Goal: Task Accomplishment & Management: Manage account settings

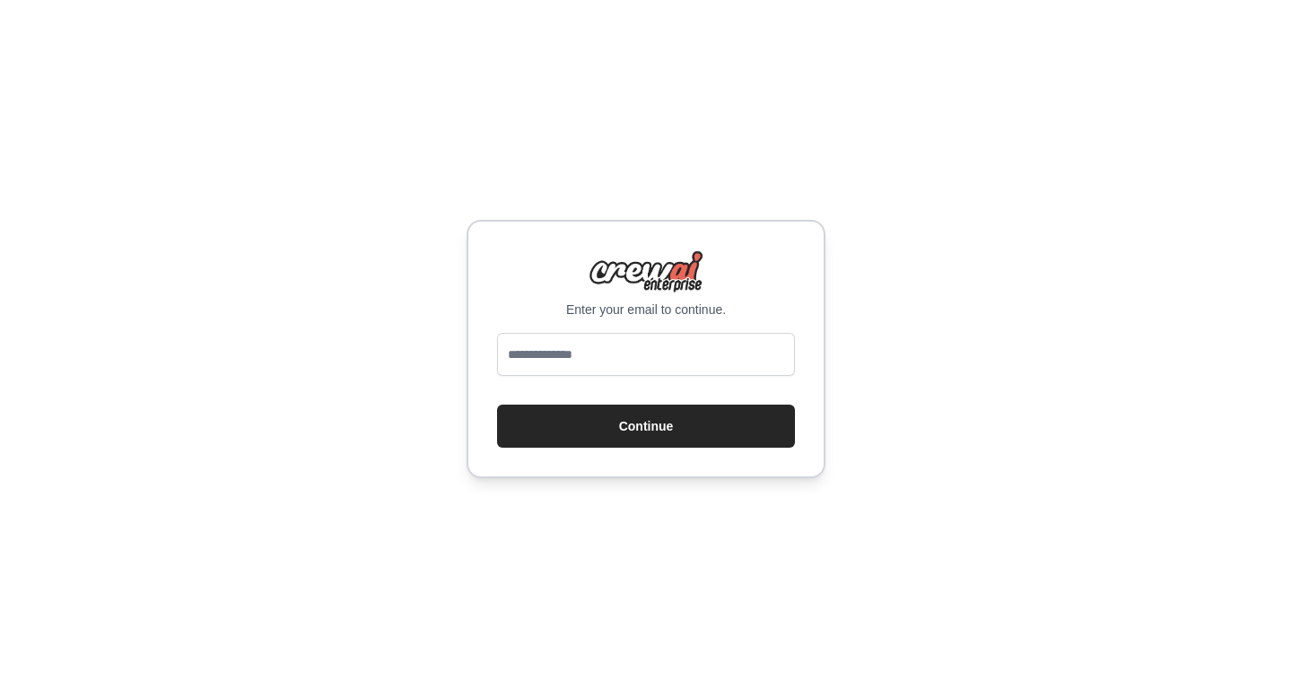
click at [904, 285] on div "Enter your email to continue. Continue" at bounding box center [646, 349] width 1292 height 698
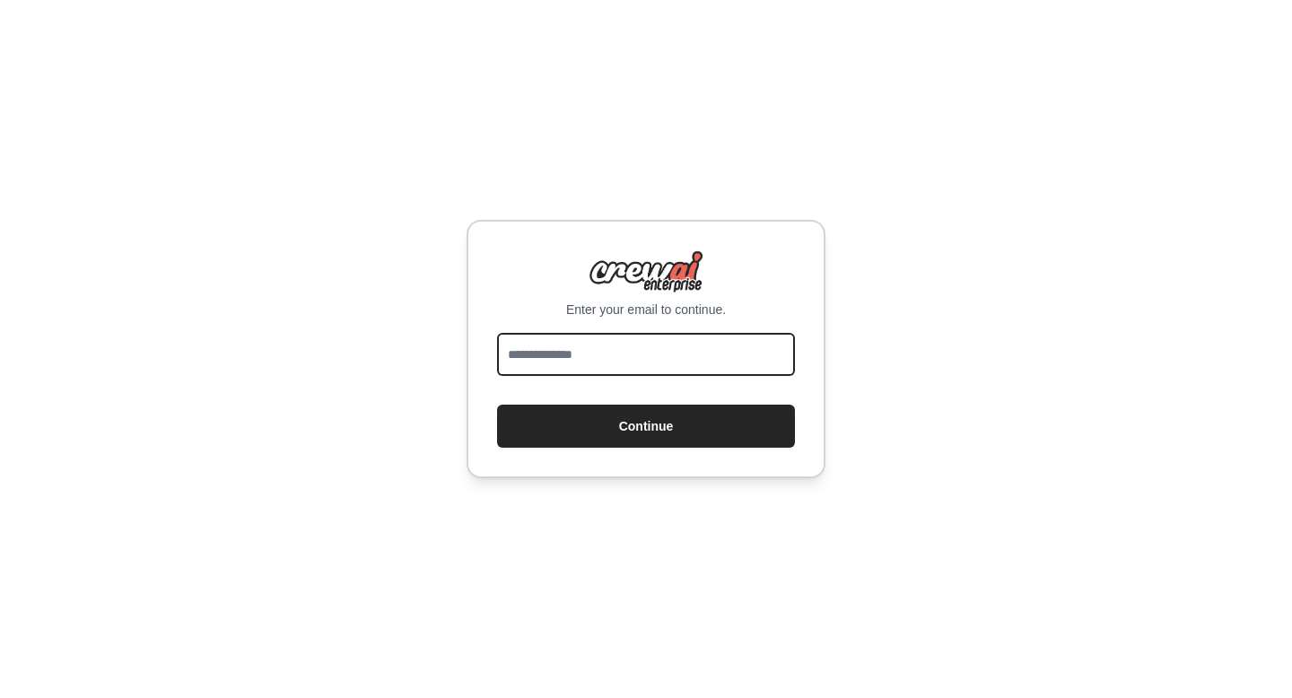
click at [574, 367] on input "email" at bounding box center [646, 354] width 298 height 43
type input "**********"
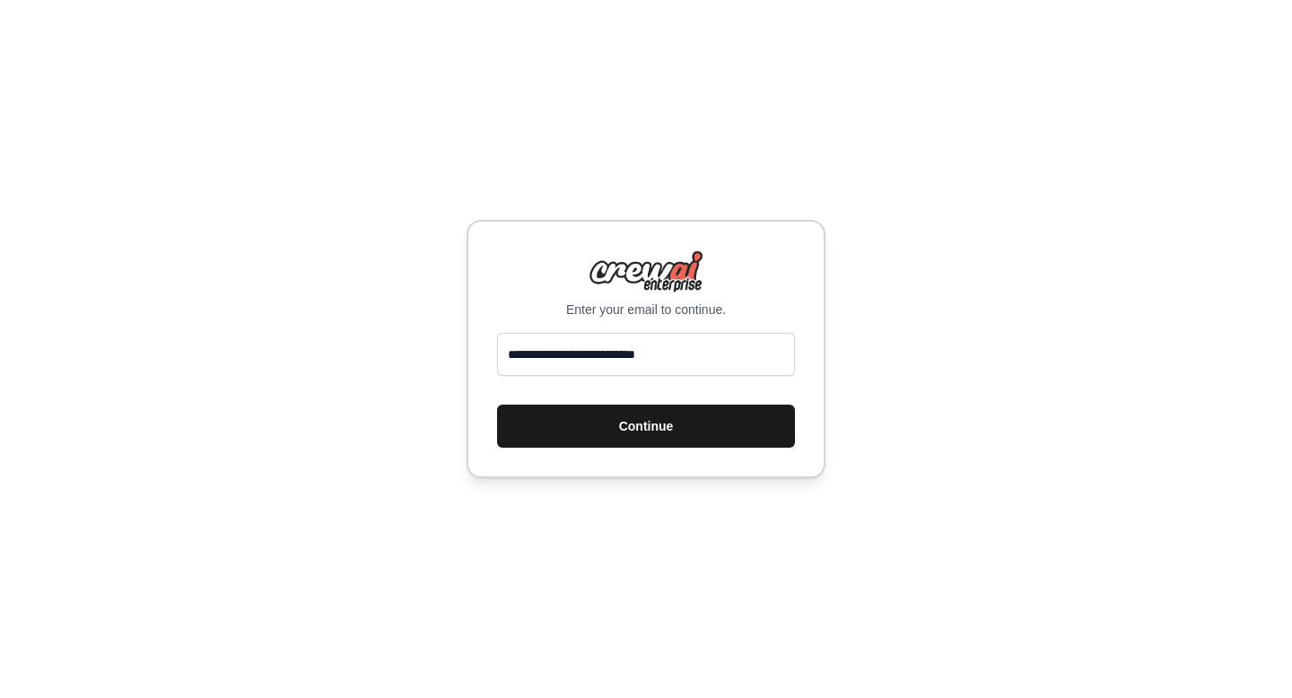
click at [656, 434] on button "Continue" at bounding box center [646, 426] width 298 height 43
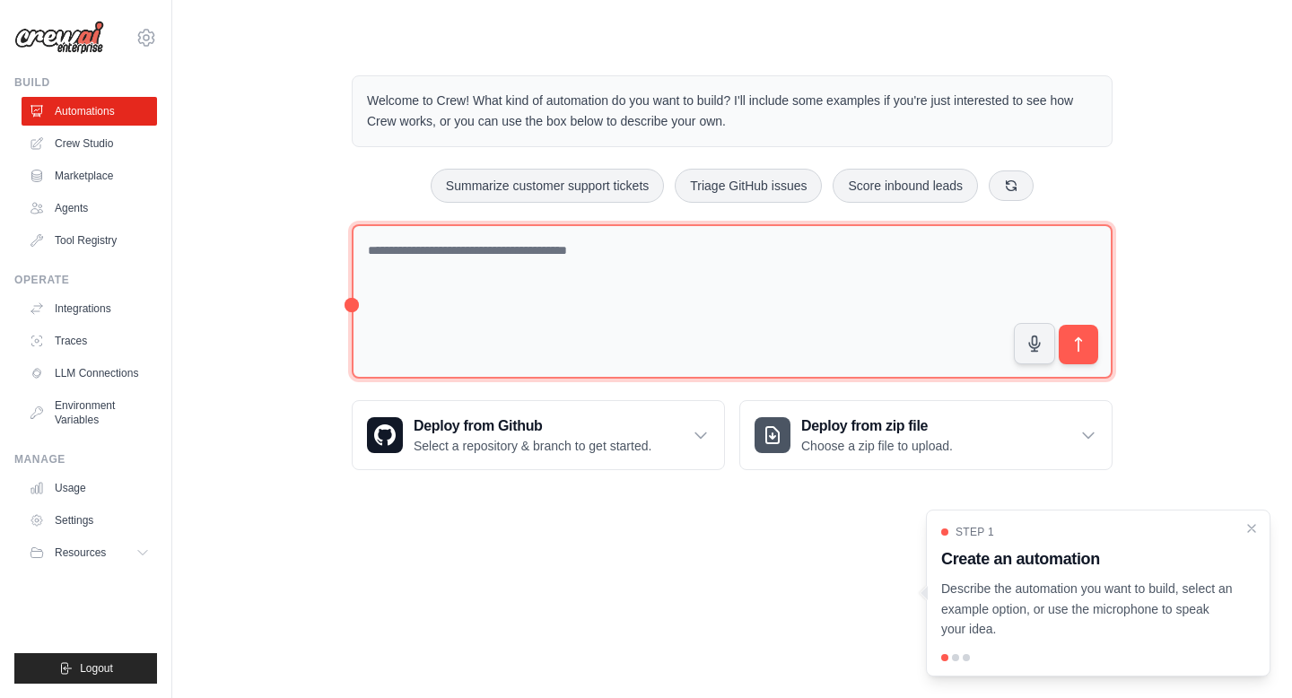
click at [748, 285] on textarea at bounding box center [732, 301] width 761 height 155
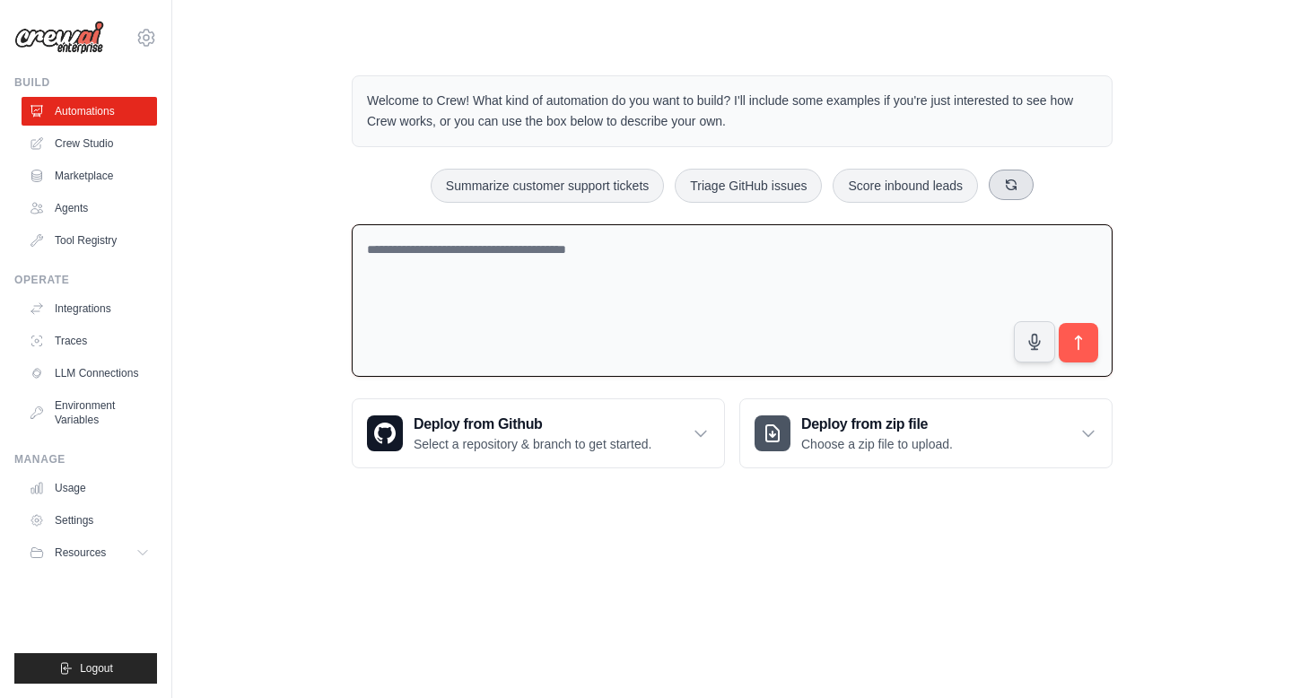
click at [1024, 183] on button at bounding box center [1011, 185] width 45 height 31
click at [1024, 183] on button at bounding box center [1003, 185] width 45 height 31
click at [1024, 183] on button at bounding box center [1033, 185] width 45 height 31
click at [491, 275] on textarea at bounding box center [732, 300] width 761 height 153
click at [745, 252] on textarea at bounding box center [732, 300] width 761 height 153
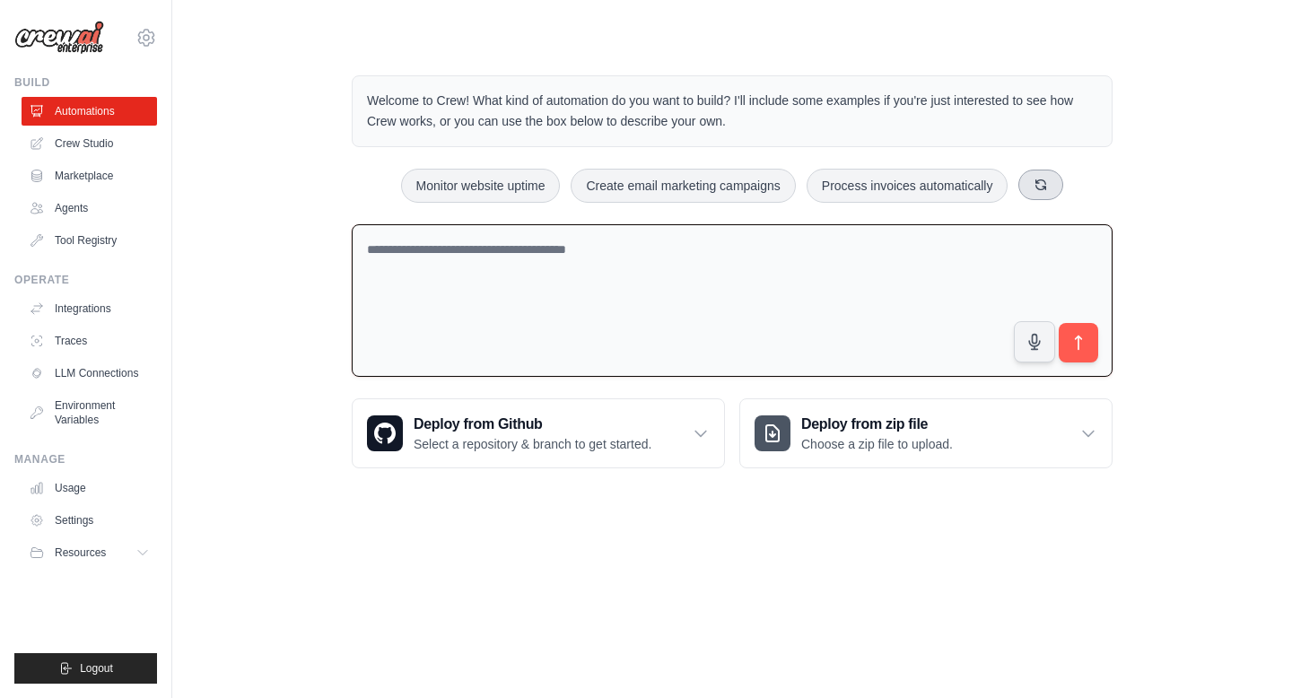
click at [1040, 194] on button at bounding box center [1040, 185] width 45 height 31
click at [65, 205] on link "Agents" at bounding box center [90, 208] width 135 height 29
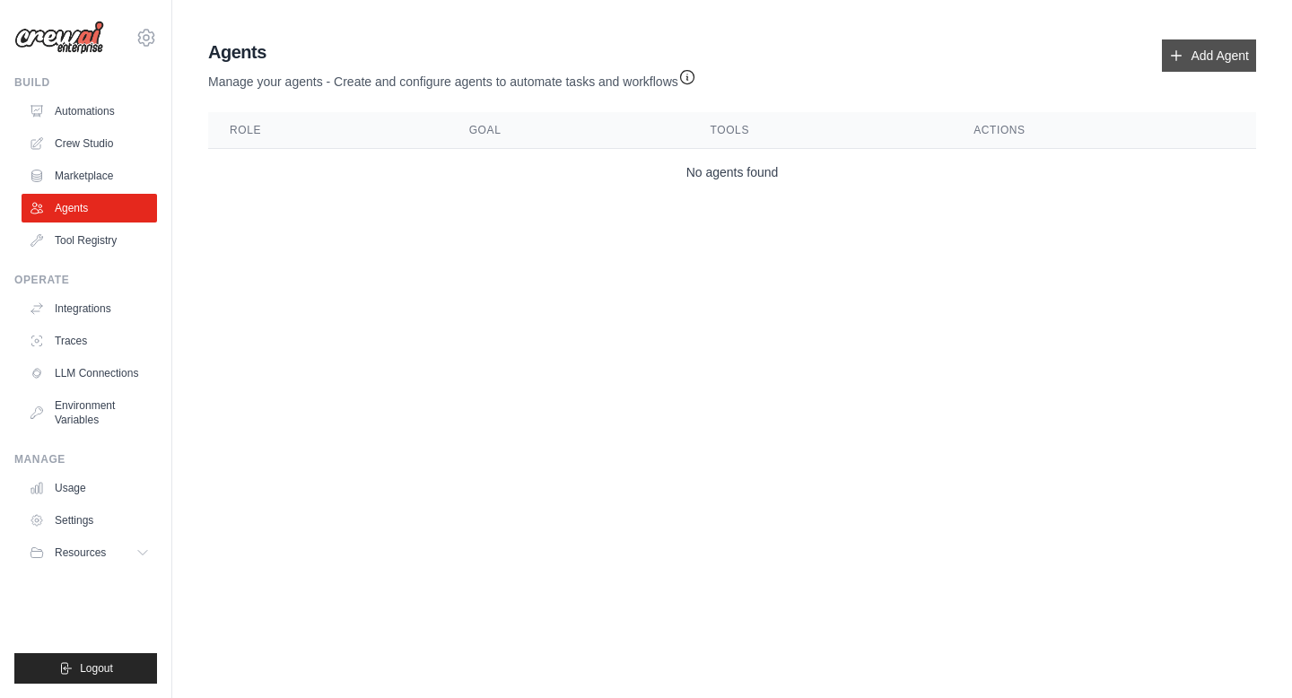
click at [1202, 53] on link "Add Agent" at bounding box center [1209, 55] width 94 height 32
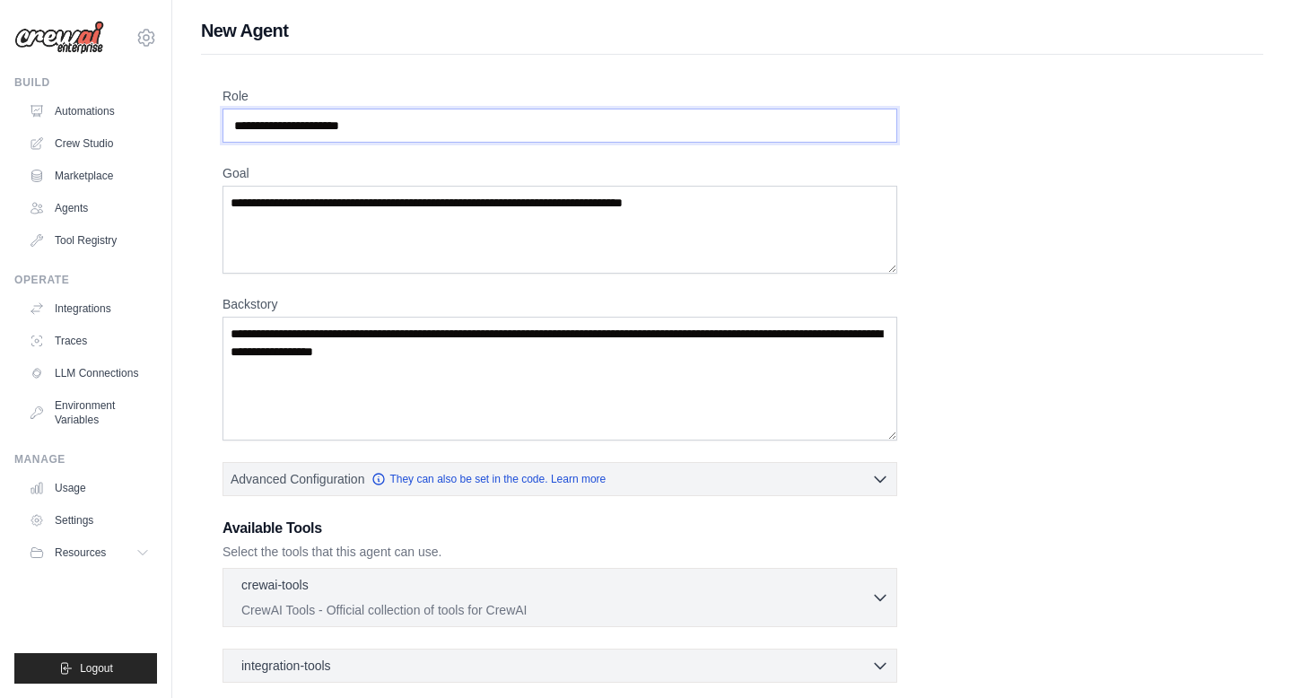
click at [467, 126] on input "Role" at bounding box center [559, 126] width 675 height 34
click at [475, 128] on input "Role" at bounding box center [559, 126] width 675 height 34
click at [457, 170] on label "Goal" at bounding box center [559, 173] width 675 height 18
click at [457, 186] on textarea "Goal" at bounding box center [559, 230] width 675 height 88
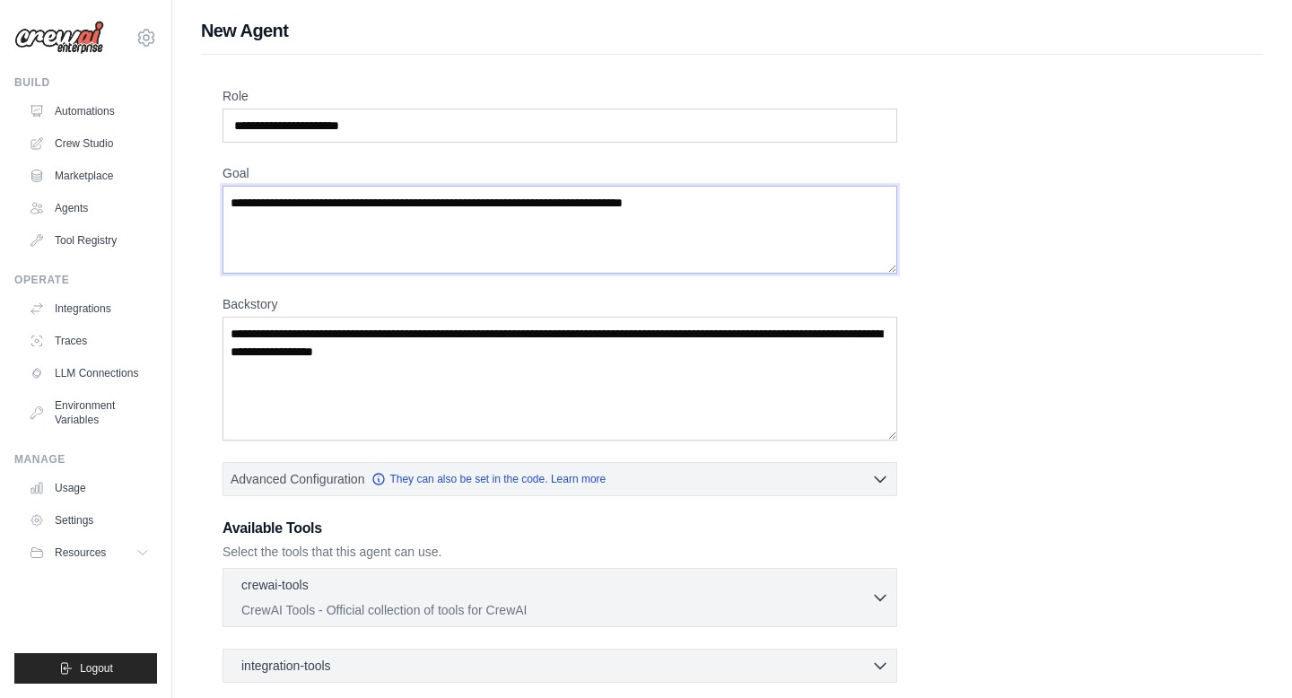
click at [406, 221] on textarea "Goal" at bounding box center [559, 230] width 675 height 88
click at [755, 208] on textarea "Goal" at bounding box center [559, 230] width 675 height 88
click at [694, 196] on textarea "Goal" at bounding box center [559, 230] width 675 height 88
click at [678, 211] on textarea "Goal" at bounding box center [559, 230] width 675 height 88
type textarea "*"
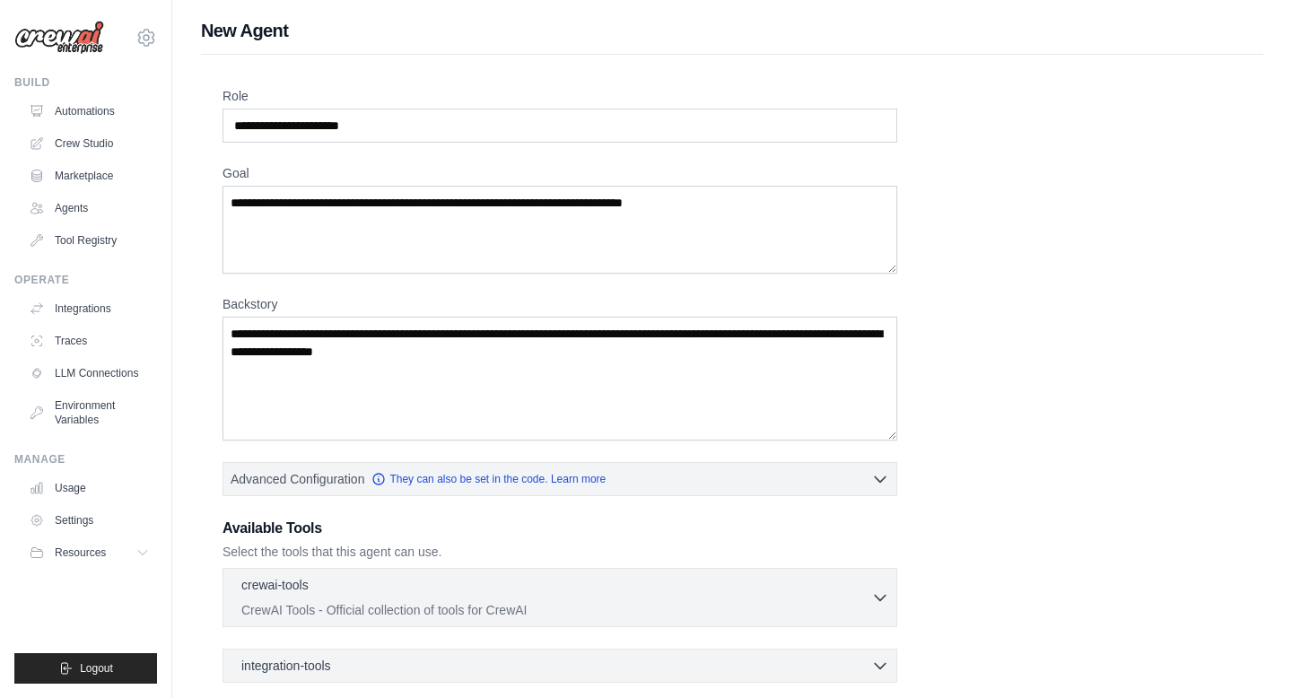
click at [1111, 340] on div "Role Goal Backstory Advanced Configuration They can also be set in the code. Le…" at bounding box center [731, 444] width 1019 height 714
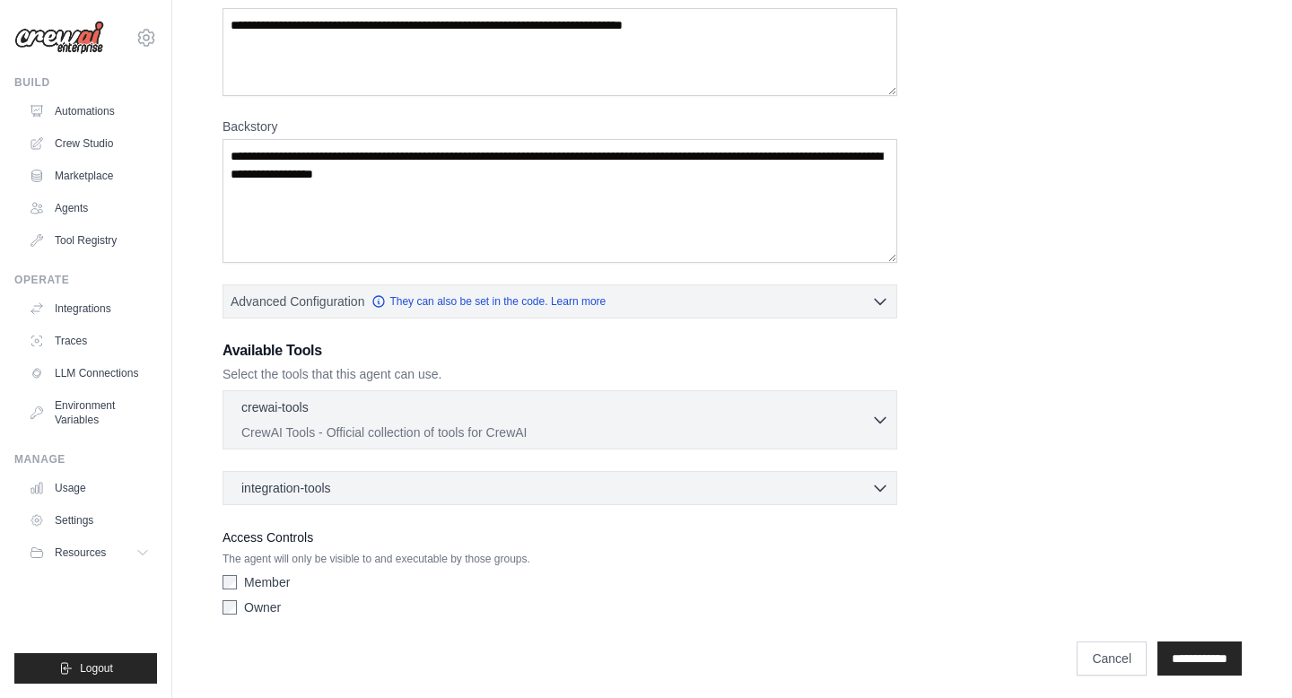
scroll to position [184, 0]
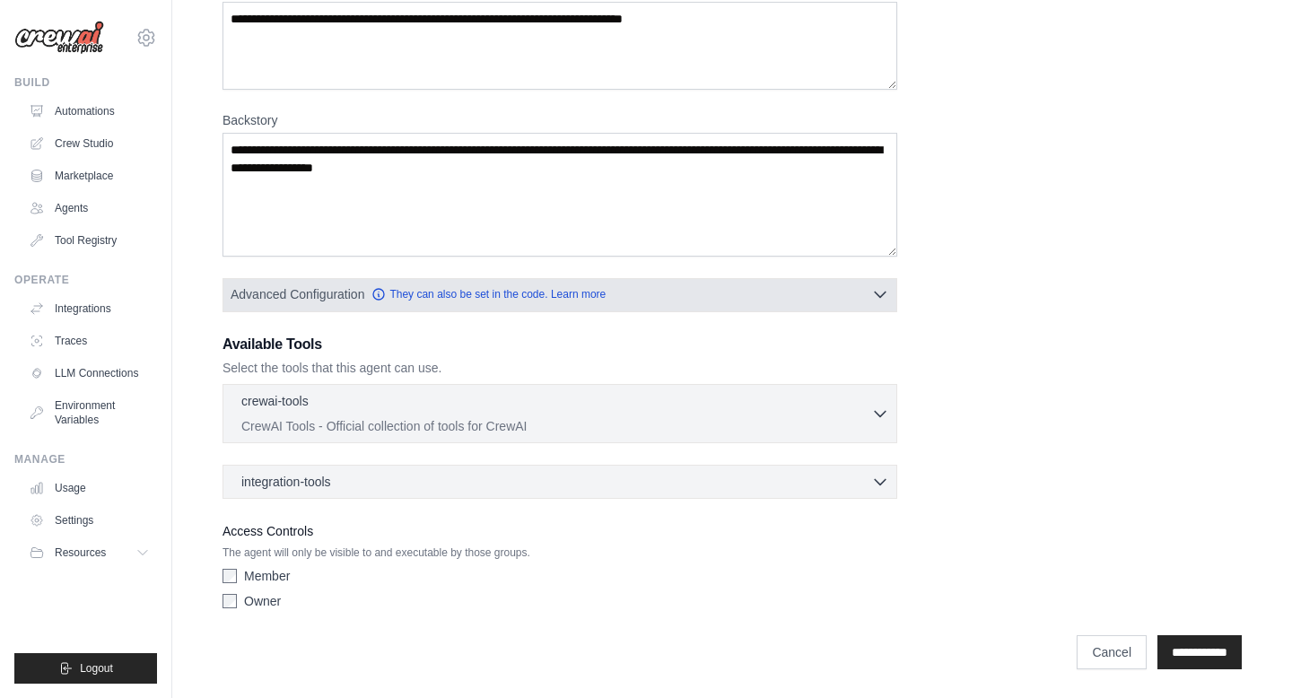
click at [878, 298] on icon "button" at bounding box center [880, 294] width 18 height 18
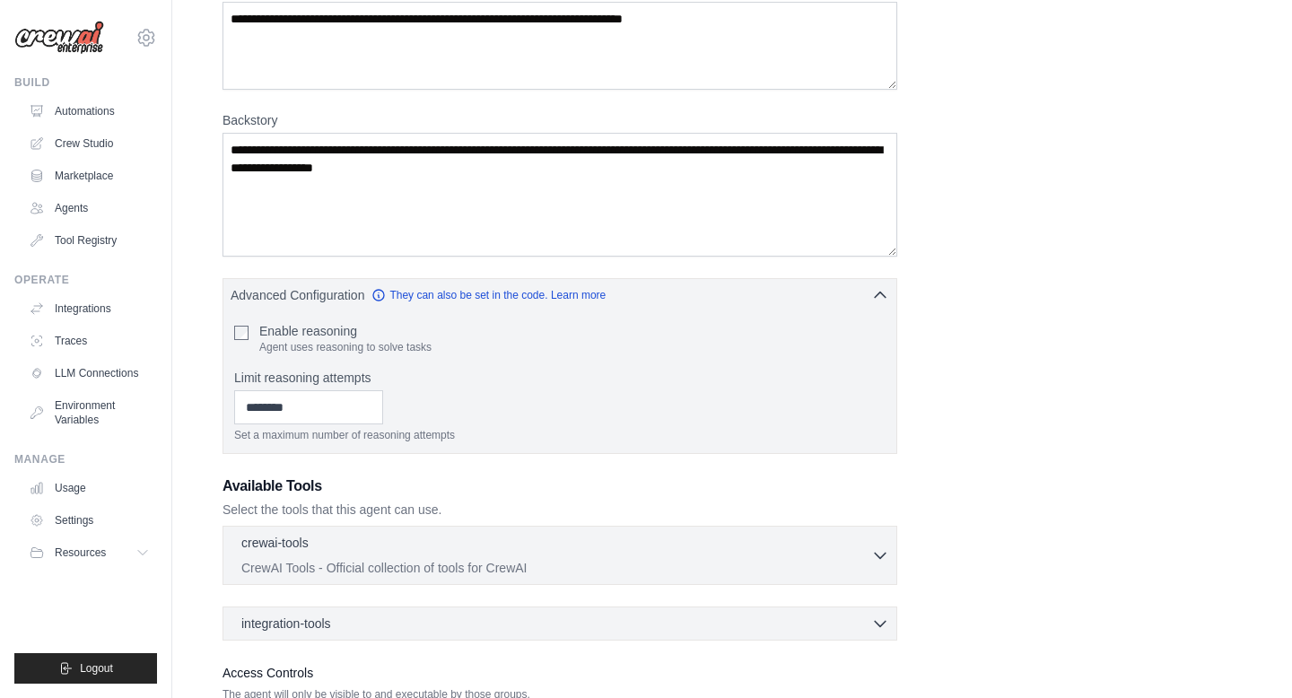
click at [1042, 352] on div "Role Goal Backstory Advanced Configuration They can also be set in the code. Le…" at bounding box center [731, 331] width 1019 height 856
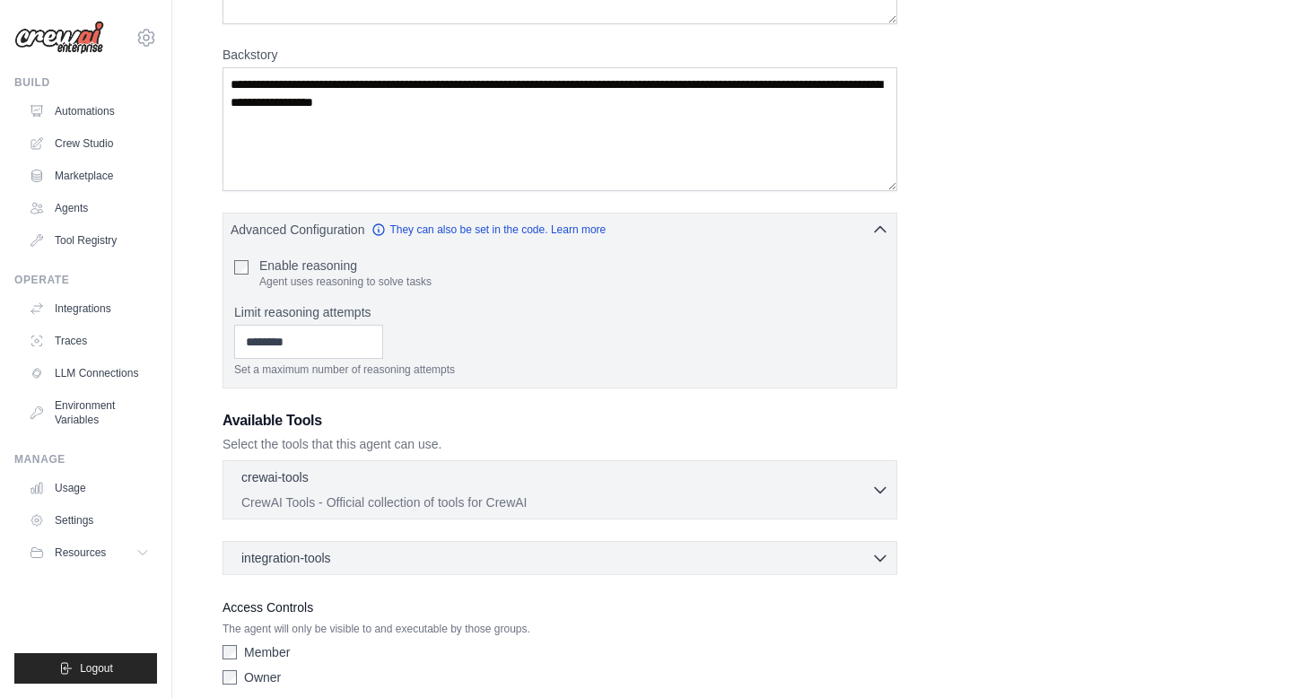
scroll to position [326, 0]
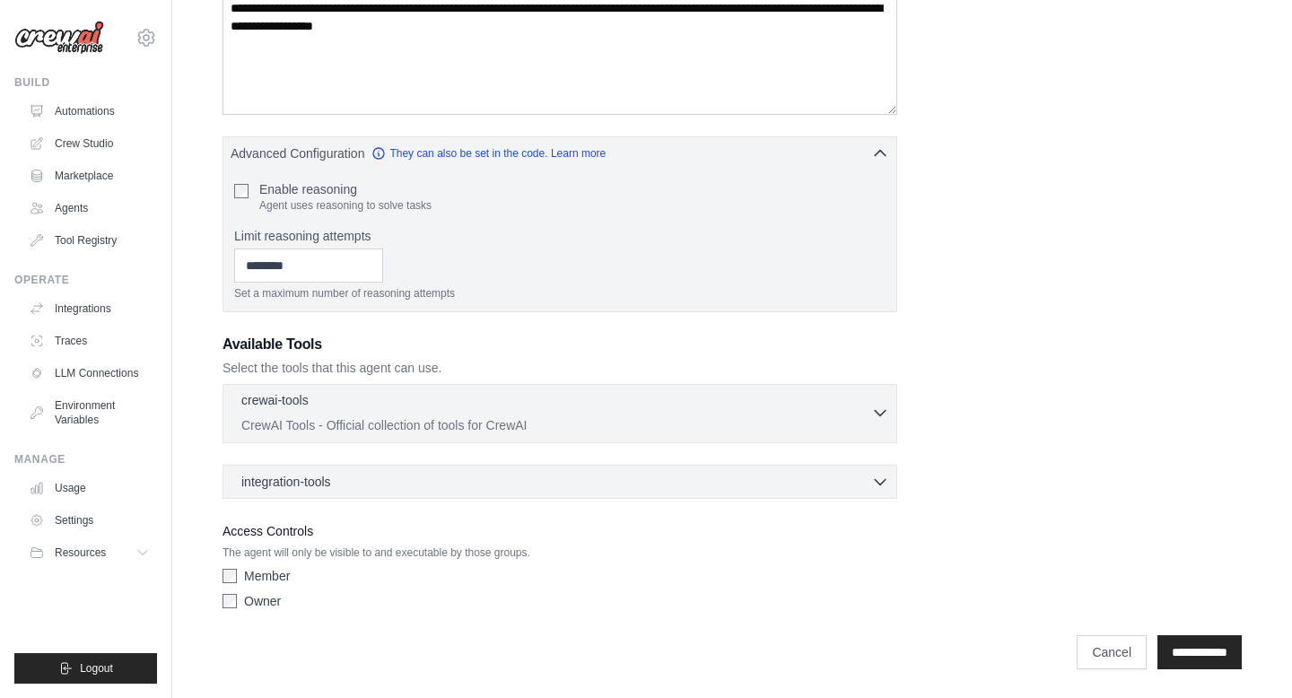
click at [880, 412] on icon "button" at bounding box center [880, 413] width 18 height 18
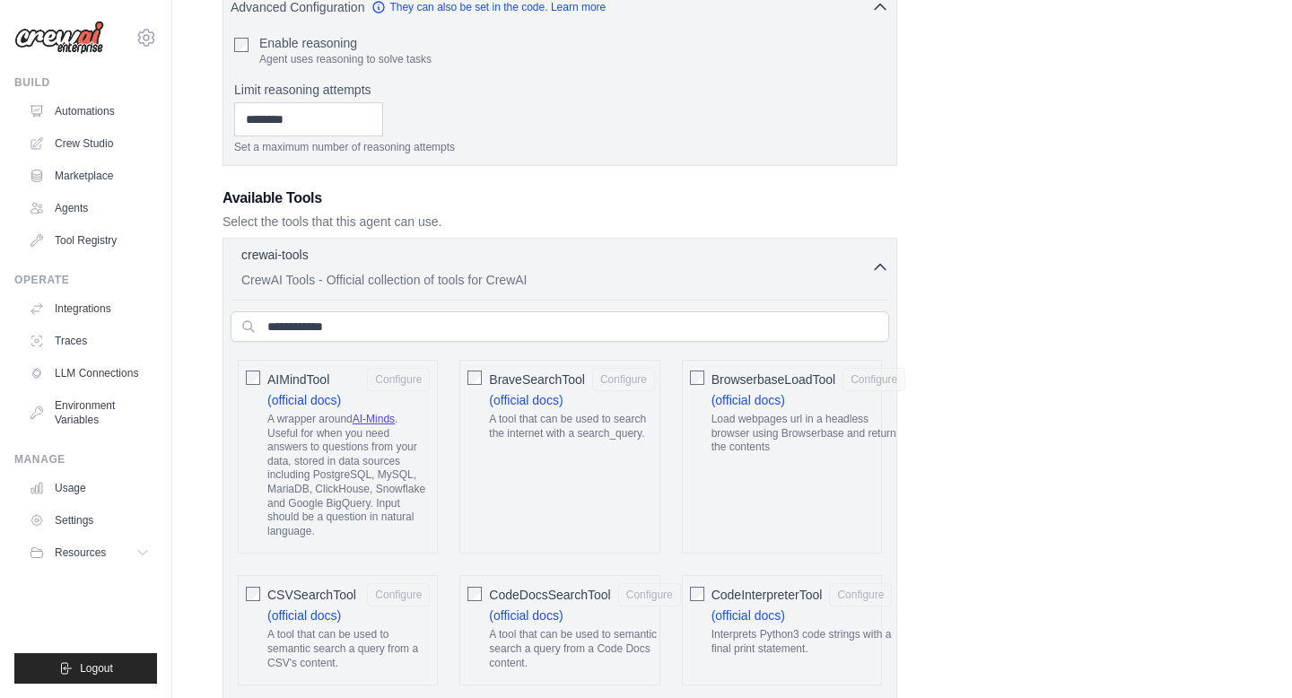
scroll to position [0, 0]
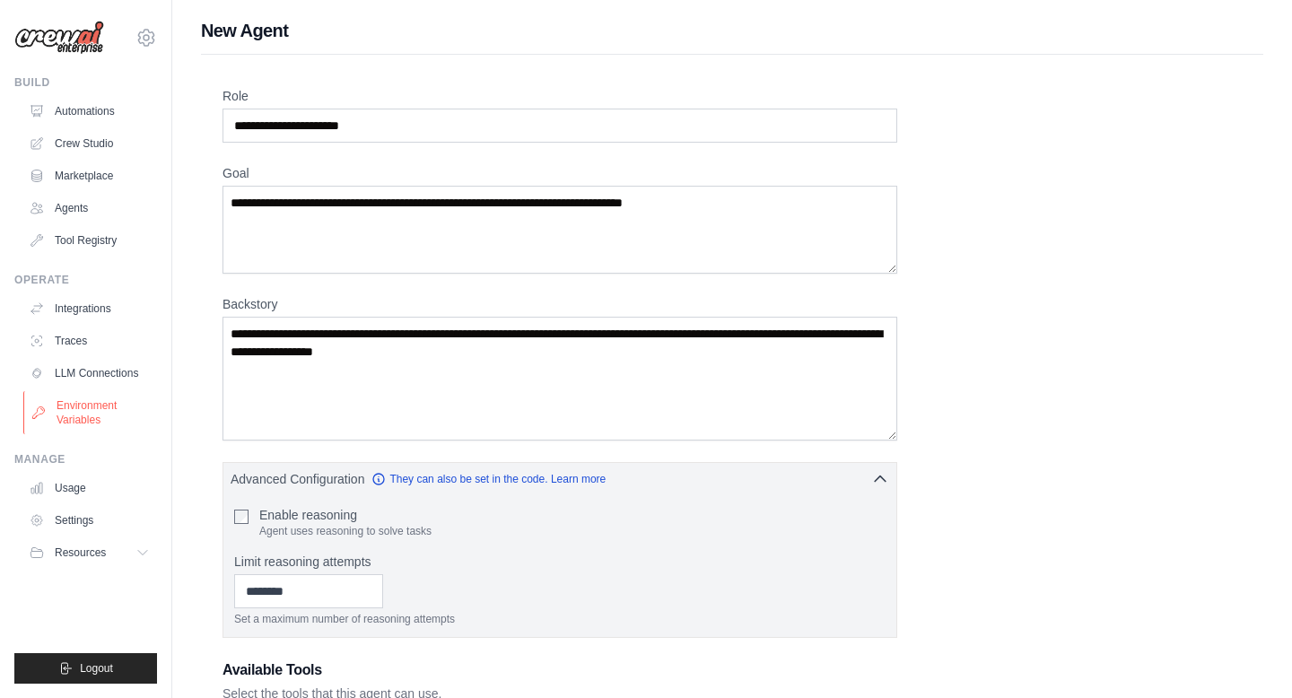
click at [76, 417] on link "Environment Variables" at bounding box center [90, 412] width 135 height 43
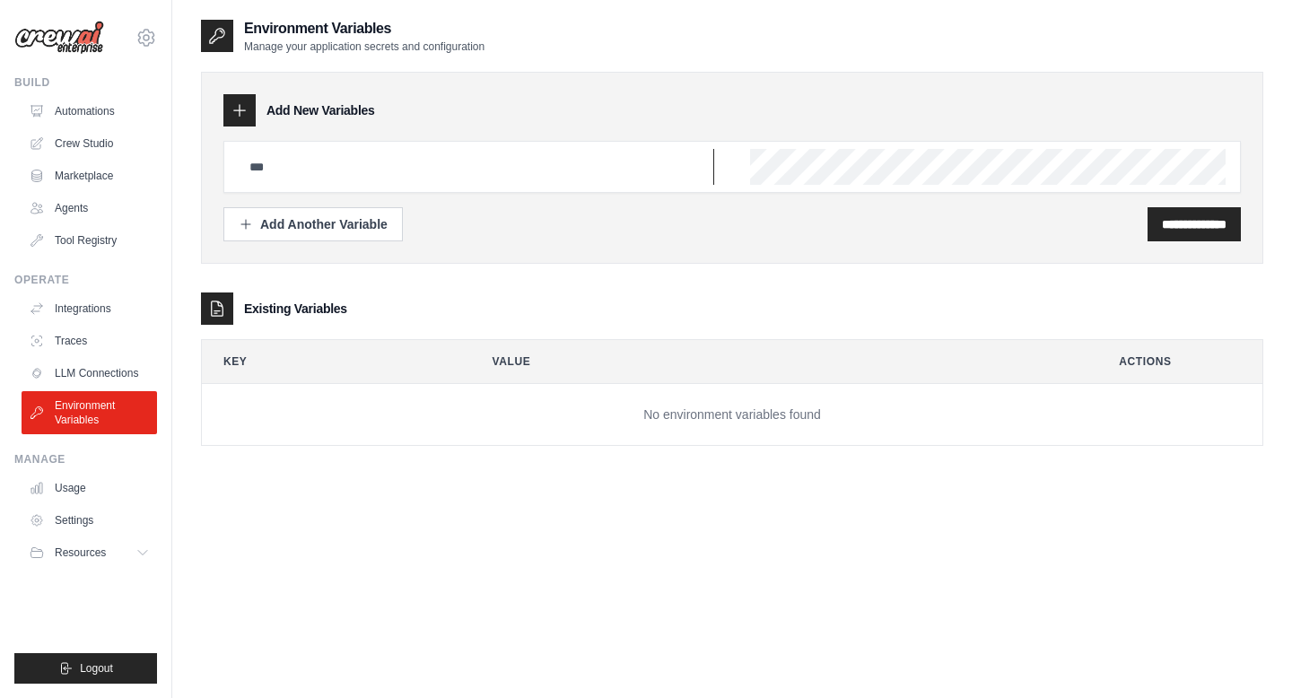
click at [318, 171] on input "text" at bounding box center [476, 167] width 475 height 36
type input "**********"
click at [904, 242] on div "**********" at bounding box center [732, 168] width 1062 height 192
click at [1167, 228] on input "**********" at bounding box center [1194, 224] width 65 height 18
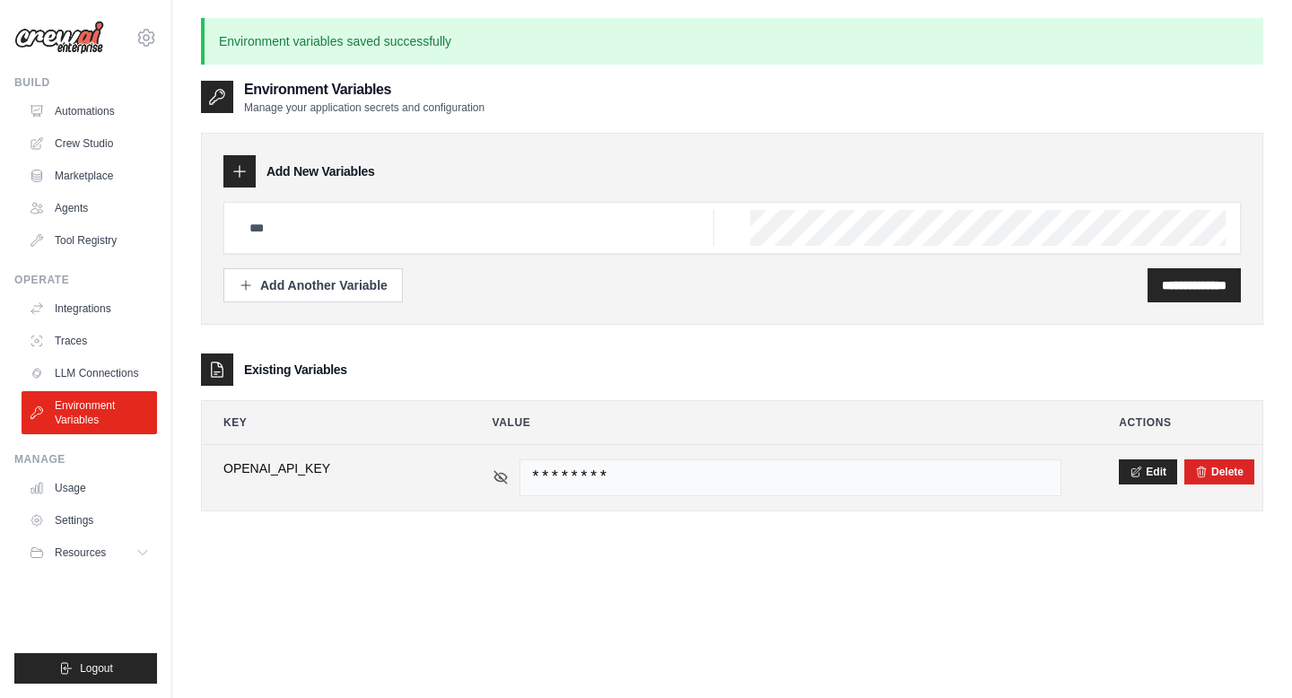
click at [499, 476] on icon at bounding box center [500, 476] width 3 height 3
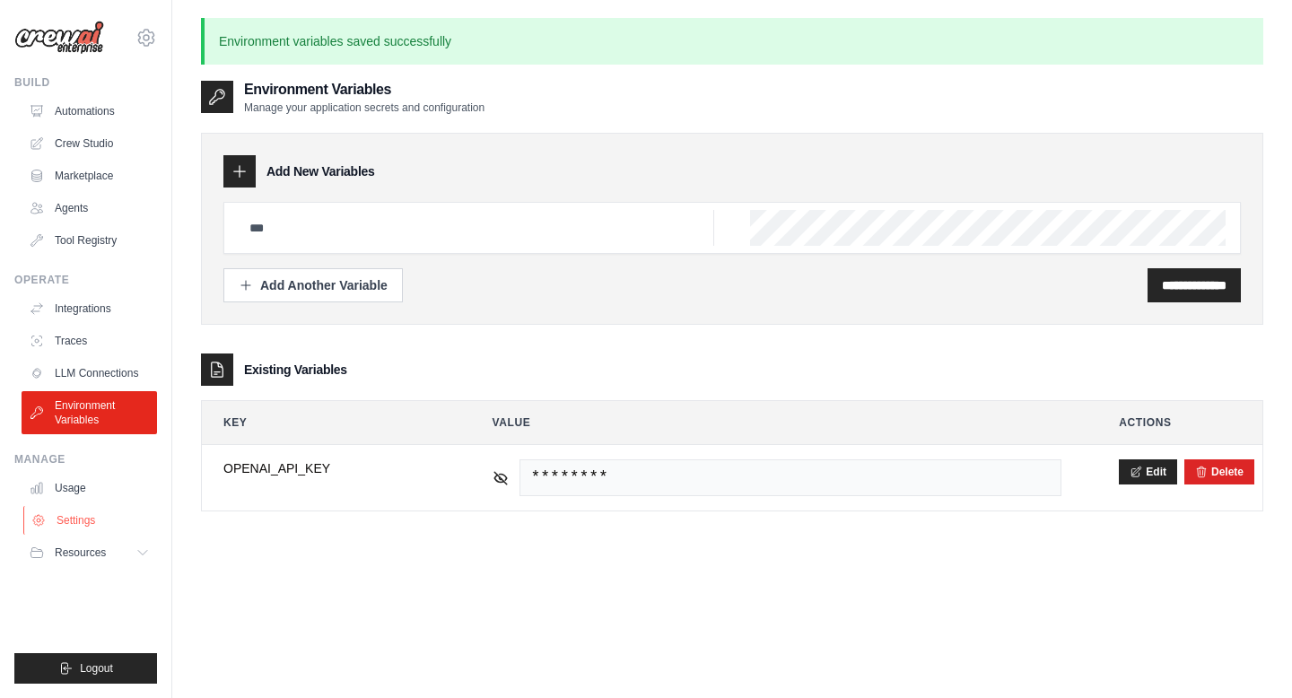
click at [72, 521] on link "Settings" at bounding box center [90, 520] width 135 height 29
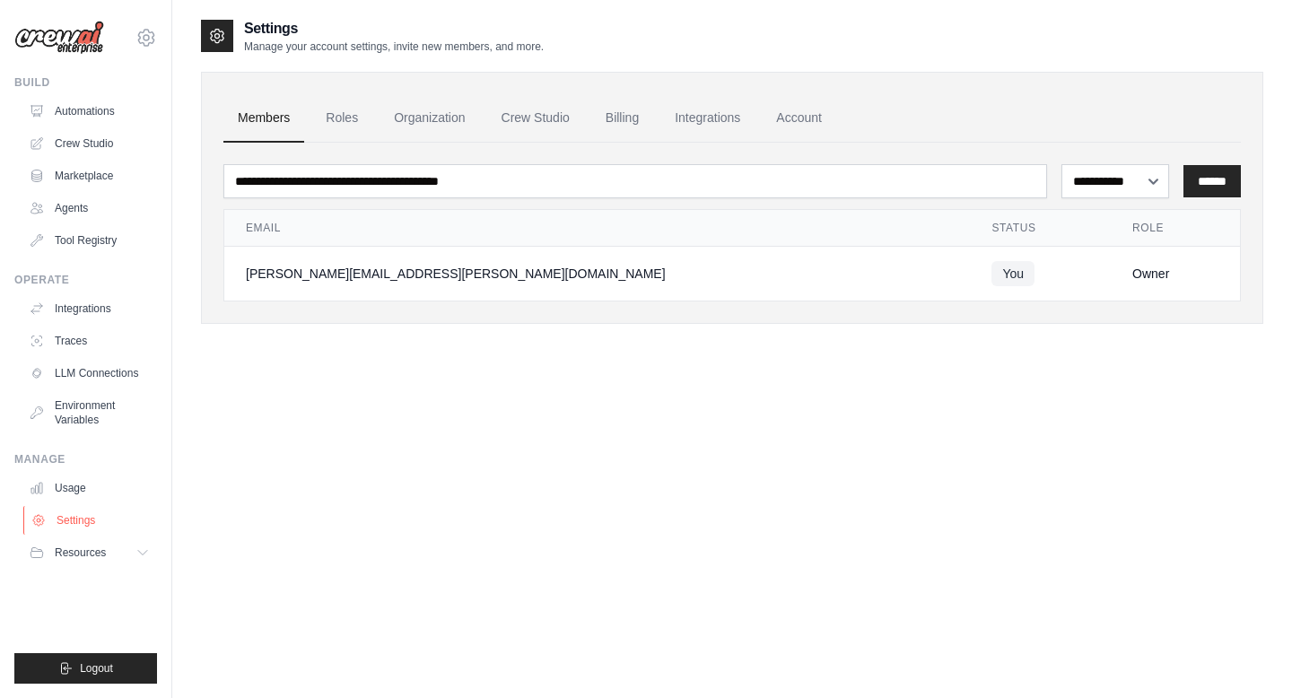
click at [66, 518] on link "Settings" at bounding box center [90, 520] width 135 height 29
click at [629, 120] on link "Billing" at bounding box center [622, 118] width 62 height 48
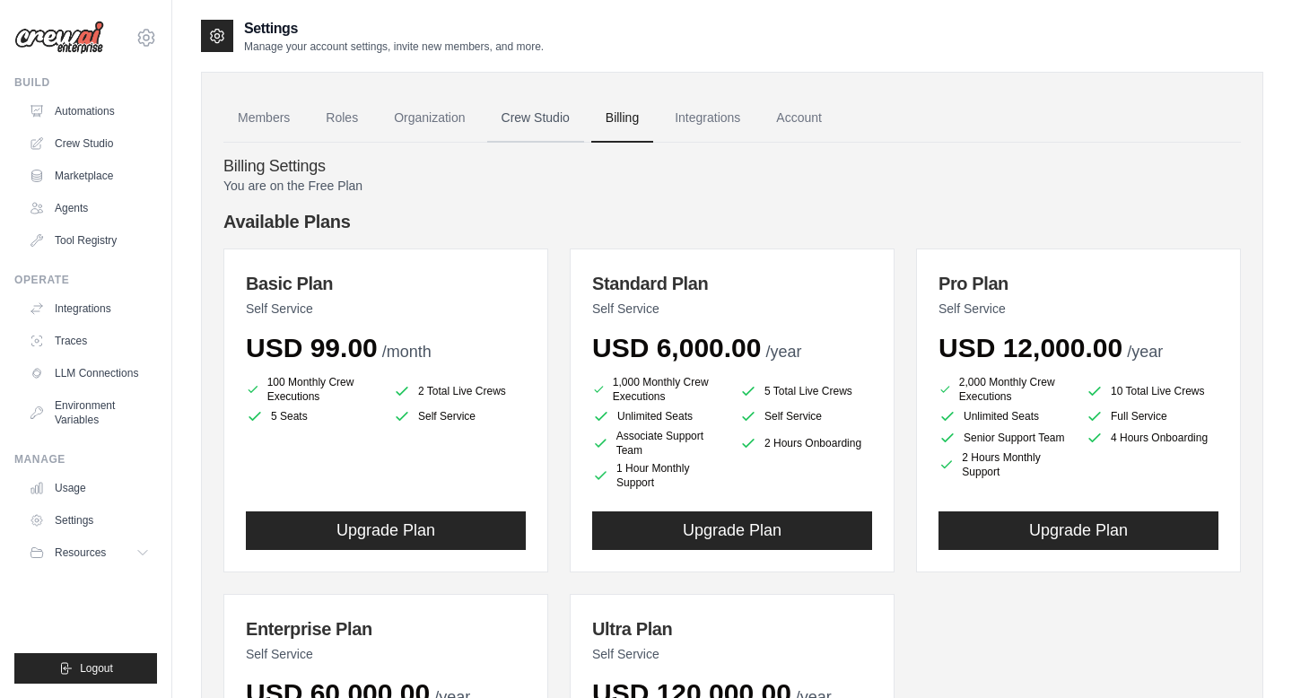
click at [534, 126] on link "Crew Studio" at bounding box center [535, 118] width 97 height 48
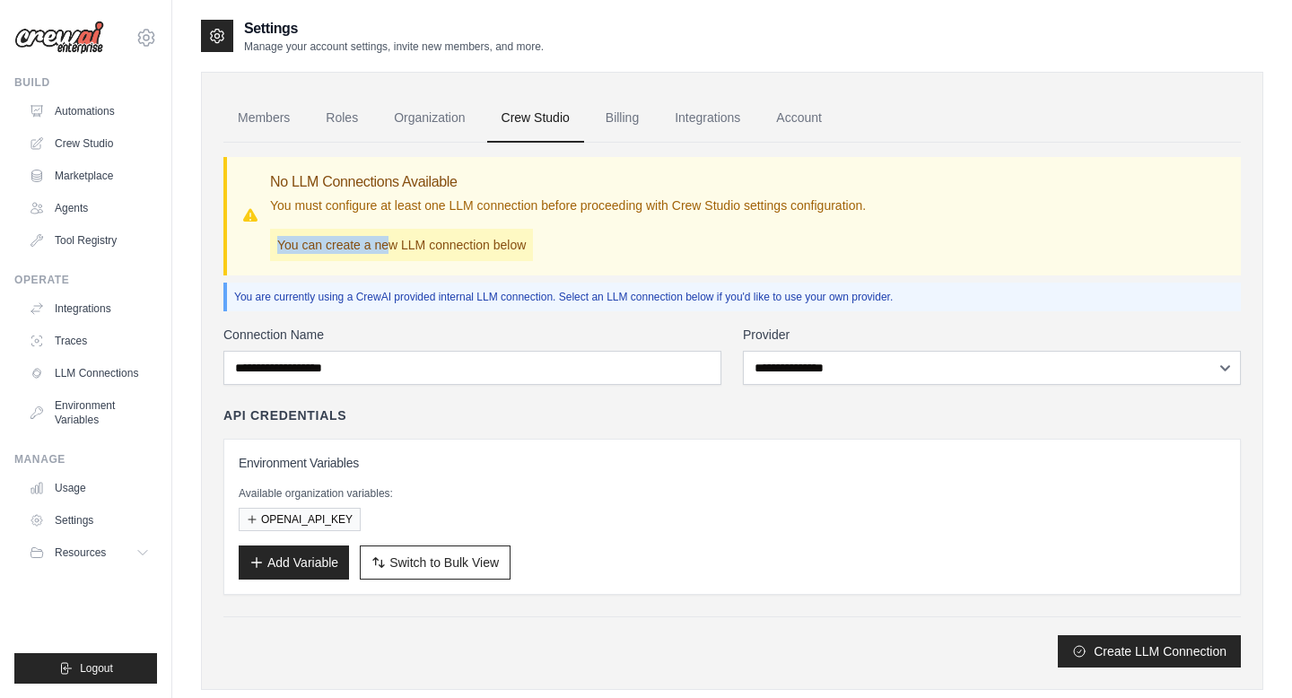
click at [388, 235] on p "You can create a new LLM connection below" at bounding box center [401, 245] width 263 height 32
click at [419, 240] on p "You can create a new LLM connection below" at bounding box center [401, 245] width 263 height 32
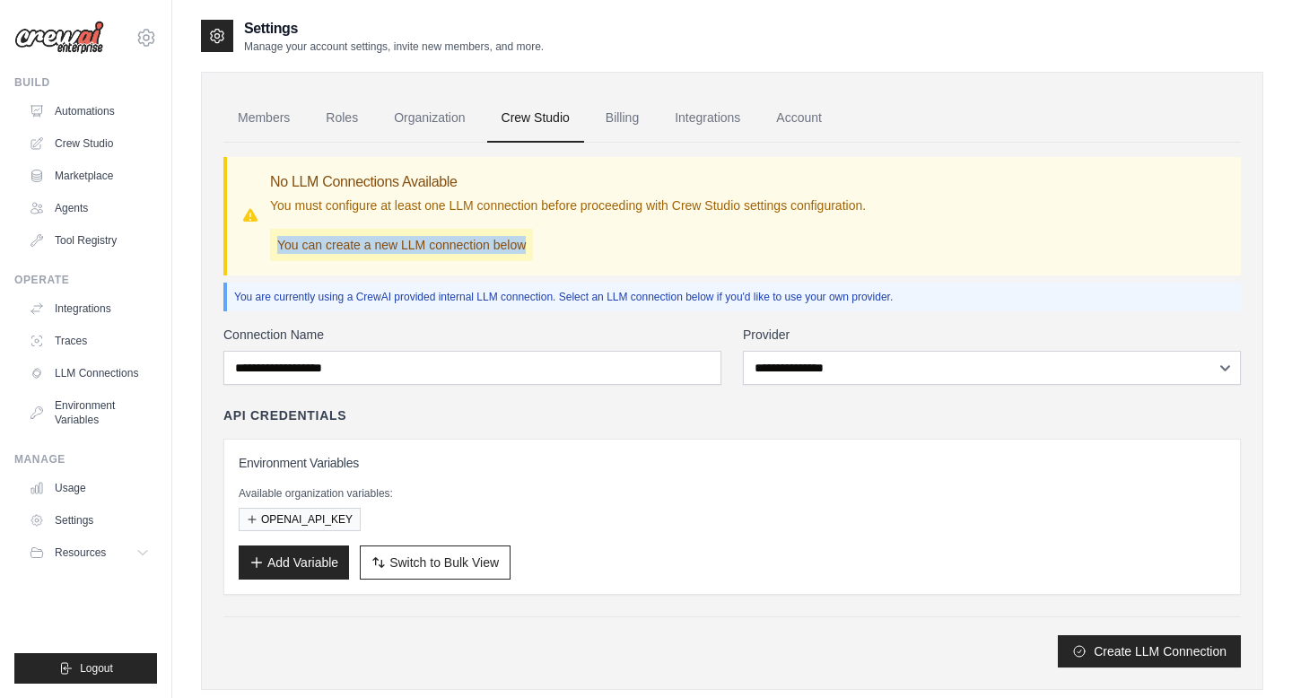
click at [419, 240] on p "You can create a new LLM connection below" at bounding box center [401, 245] width 263 height 32
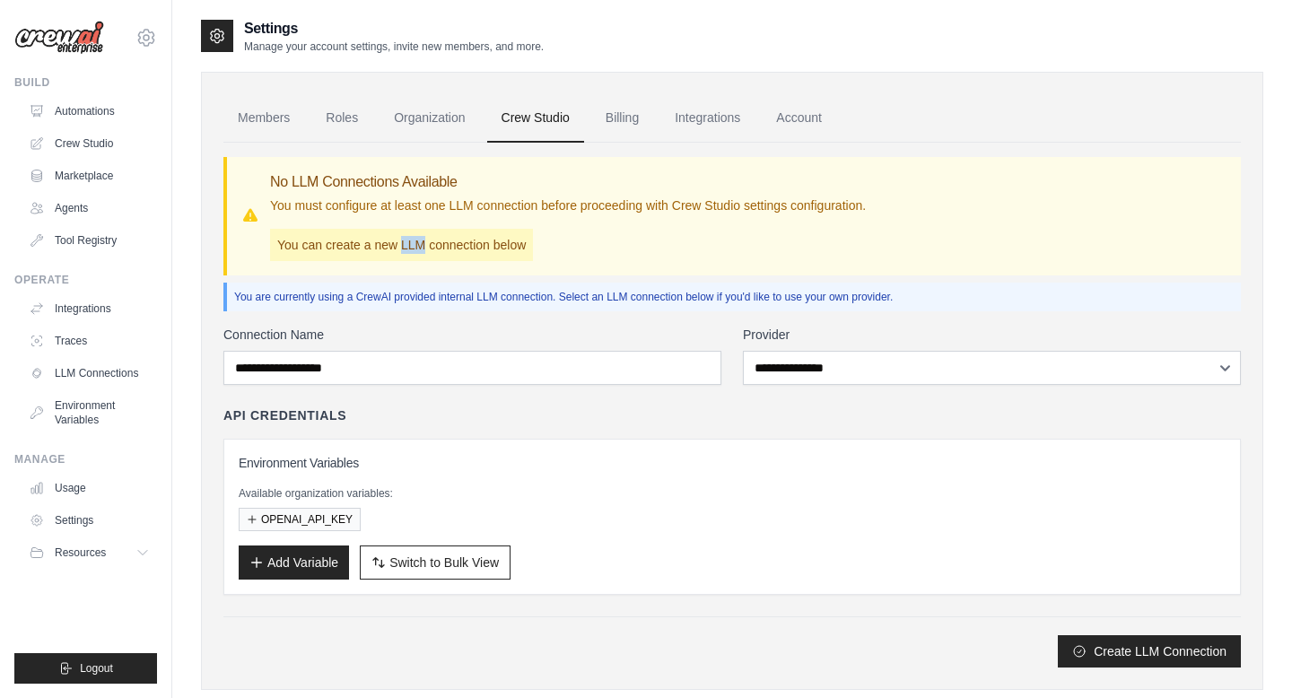
click at [419, 240] on p "You can create a new LLM connection below" at bounding box center [401, 245] width 263 height 32
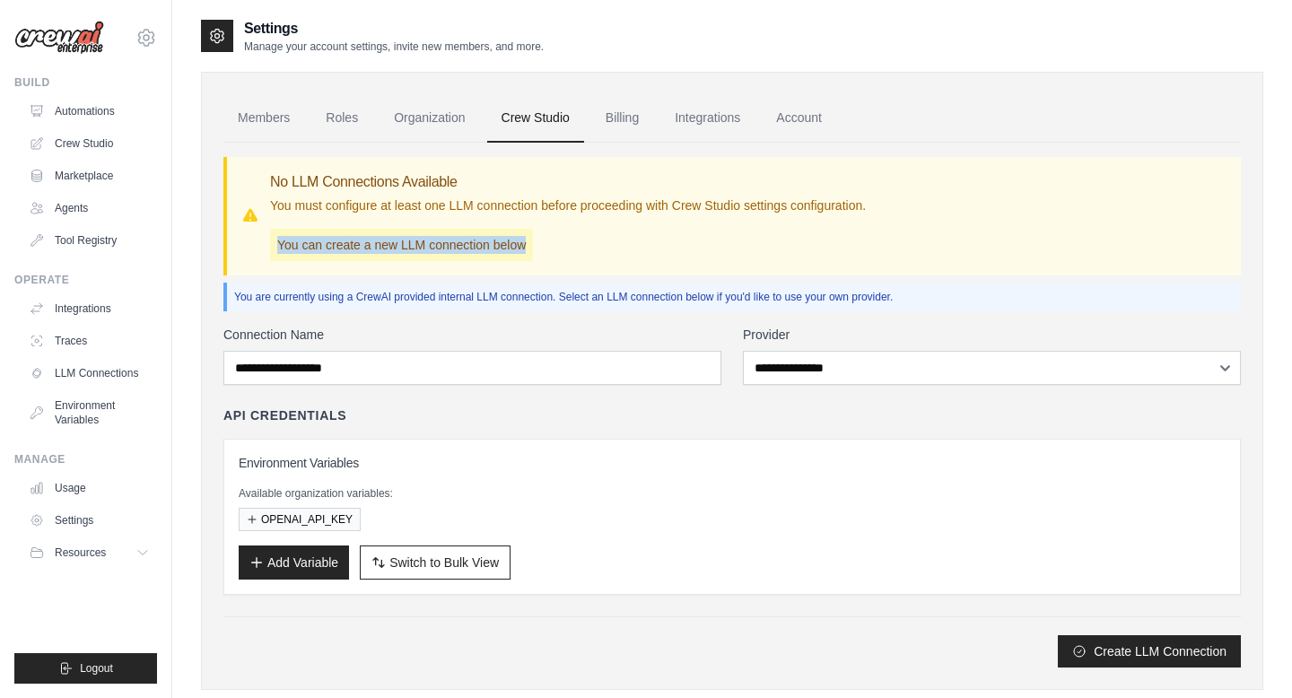
click at [419, 240] on p "You can create a new LLM connection below" at bounding box center [401, 245] width 263 height 32
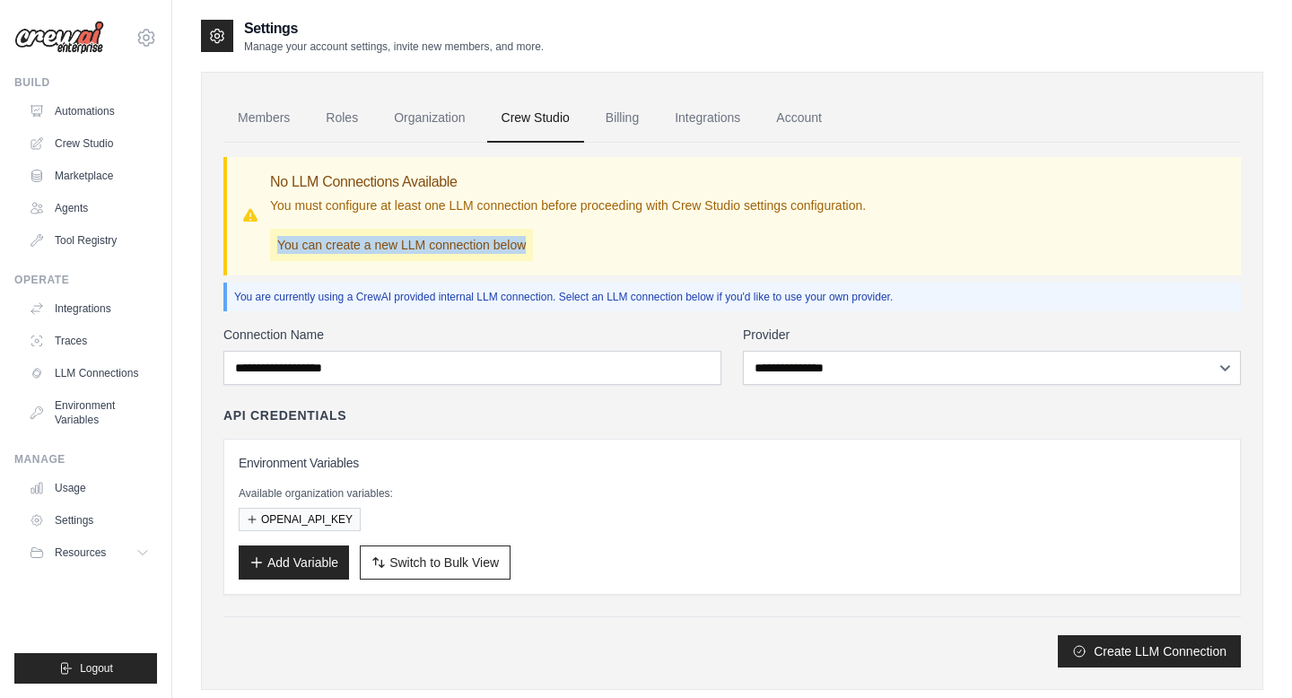
click at [419, 240] on p "You can create a new LLM connection below" at bounding box center [401, 245] width 263 height 32
